Goal: Task Accomplishment & Management: Manage account settings

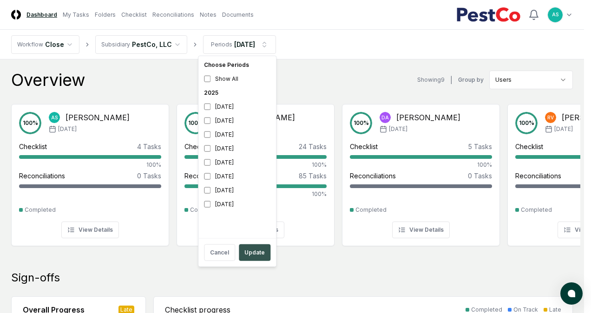
click at [256, 253] on button "Update" at bounding box center [255, 252] width 32 height 17
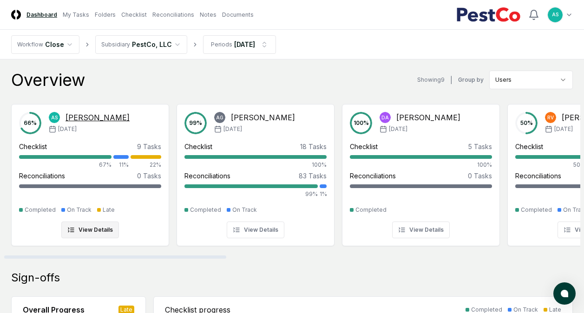
click at [102, 147] on div "Checklist 9 Tasks" at bounding box center [90, 147] width 142 height 10
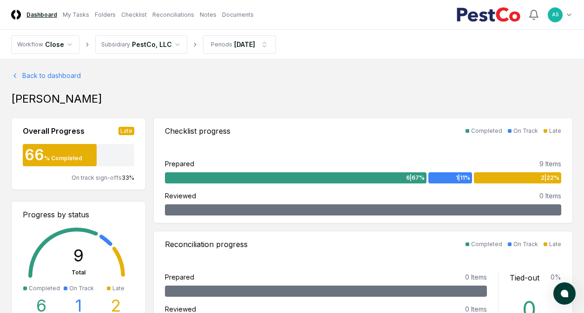
click at [78, 21] on header "CloseCore Dashboard My Tasks Folders Checklist Reconciliations Notes Documents …" at bounding box center [292, 15] width 584 height 30
click at [77, 14] on link "My Tasks" at bounding box center [76, 15] width 26 height 8
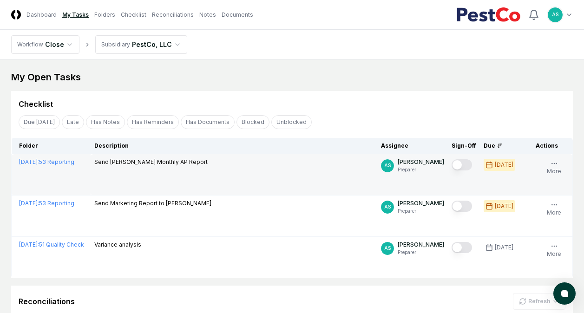
click at [464, 165] on button "Mark complete" at bounding box center [462, 164] width 20 height 11
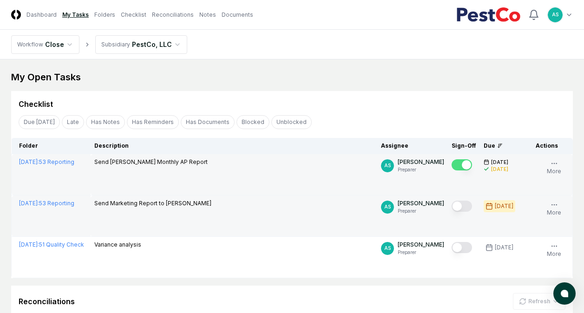
click at [460, 207] on button "Mark complete" at bounding box center [462, 206] width 20 height 11
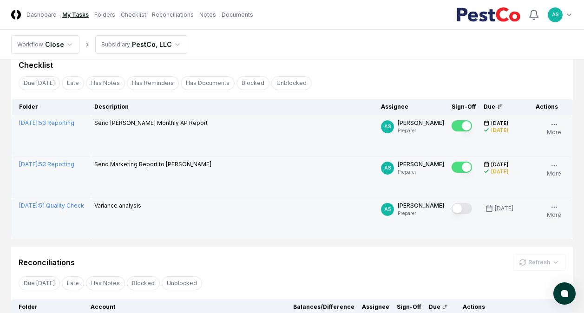
scroll to position [46, 0]
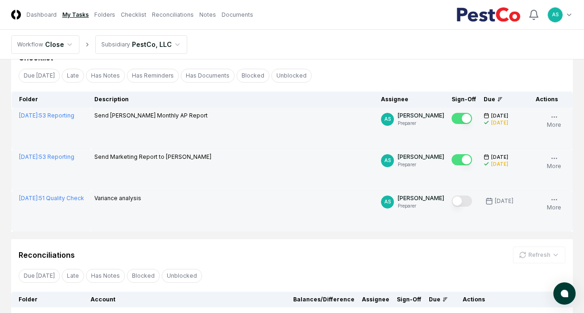
click at [460, 204] on button "Mark complete" at bounding box center [462, 201] width 20 height 11
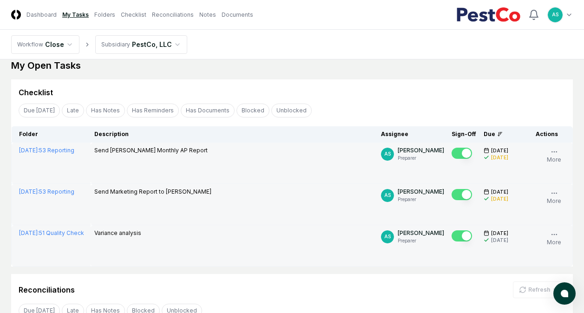
scroll to position [0, 0]
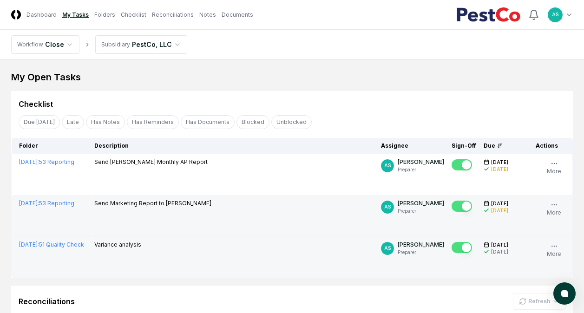
click at [78, 14] on link "My Tasks" at bounding box center [75, 15] width 26 height 8
click at [41, 15] on link "Dashboard" at bounding box center [41, 15] width 30 height 8
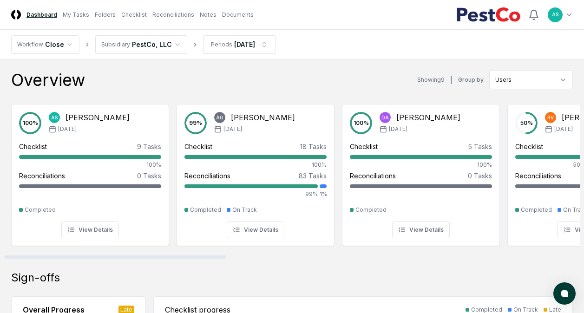
drag, startPoint x: 277, startPoint y: 291, endPoint x: 311, endPoint y: 312, distance: 39.6
